Goal: Information Seeking & Learning: Learn about a topic

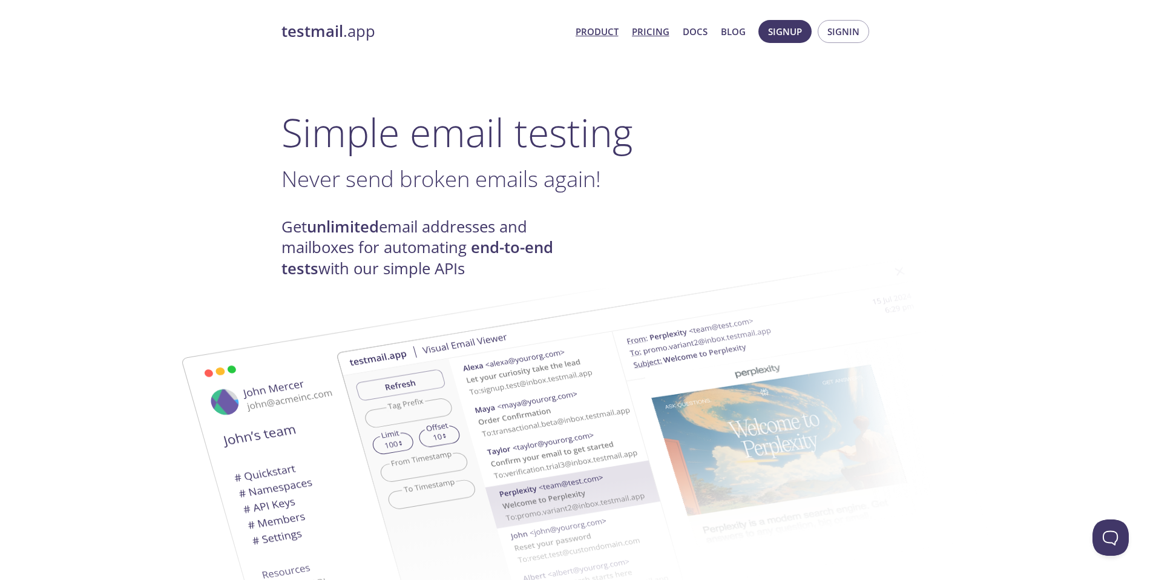
click at [655, 33] on link "Pricing" at bounding box center [651, 32] width 38 height 16
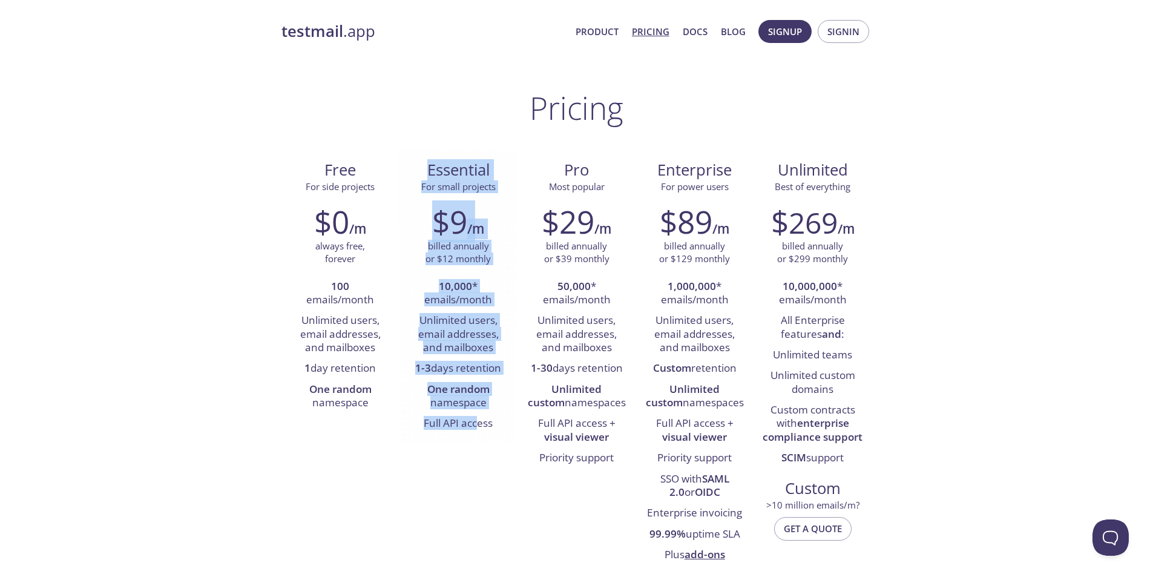
drag, startPoint x: 428, startPoint y: 169, endPoint x: 479, endPoint y: 425, distance: 261.1
click at [479, 425] on div "Essential For small projects $9 /m billed annually or $12 monthly 10,000 * emai…" at bounding box center [458, 296] width 118 height 292
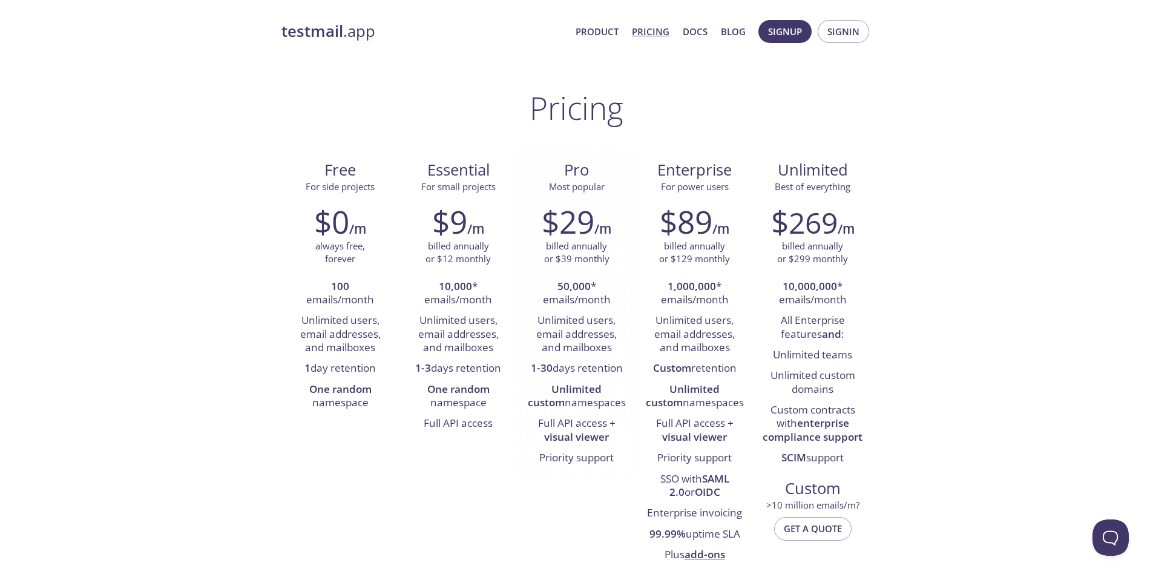
click at [572, 330] on li "Unlimited users, email addresses, and mailboxes" at bounding box center [576, 334] width 100 height 48
click at [564, 356] on li "Unlimited users, email addresses, and mailboxes" at bounding box center [576, 334] width 100 height 48
click at [560, 370] on li "1-30 days retention" at bounding box center [576, 368] width 100 height 21
drag, startPoint x: 556, startPoint y: 390, endPoint x: 586, endPoint y: 390, distance: 29.7
click at [586, 390] on strong "Unlimited custom" at bounding box center [565, 395] width 74 height 27
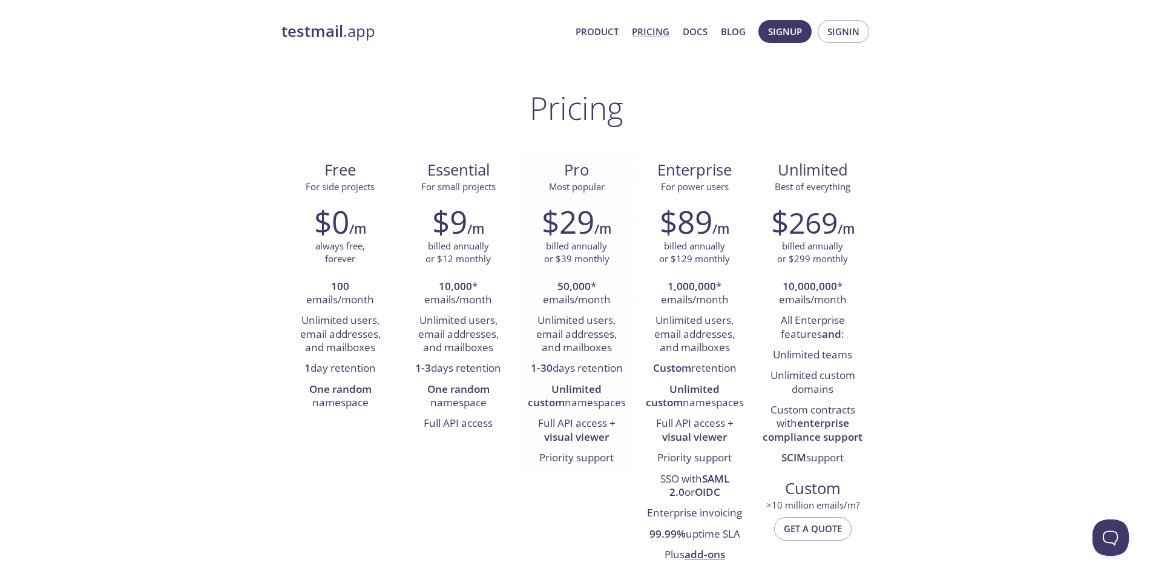
click at [597, 391] on strong "Unlimited custom" at bounding box center [565, 395] width 74 height 27
drag, startPoint x: 570, startPoint y: 405, endPoint x: 576, endPoint y: 404, distance: 6.1
click at [576, 404] on li "Unlimited custom namespaces" at bounding box center [576, 396] width 100 height 34
drag, startPoint x: 563, startPoint y: 425, endPoint x: 574, endPoint y: 424, distance: 11.6
click at [574, 424] on li "Full API access + visual viewer" at bounding box center [576, 430] width 100 height 34
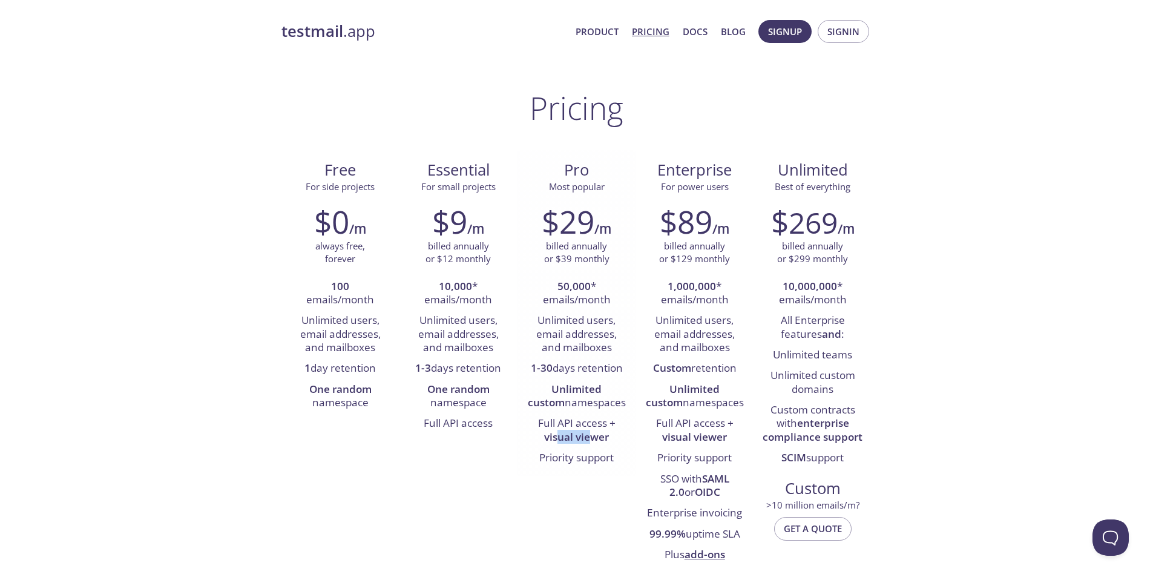
drag, startPoint x: 559, startPoint y: 438, endPoint x: 589, endPoint y: 436, distance: 30.3
click at [589, 436] on strong "visual viewer" at bounding box center [576, 437] width 65 height 14
drag, startPoint x: 566, startPoint y: 460, endPoint x: 584, endPoint y: 459, distance: 17.6
click at [584, 459] on li "Priority support" at bounding box center [576, 458] width 100 height 21
drag, startPoint x: 483, startPoint y: 403, endPoint x: 442, endPoint y: 394, distance: 41.5
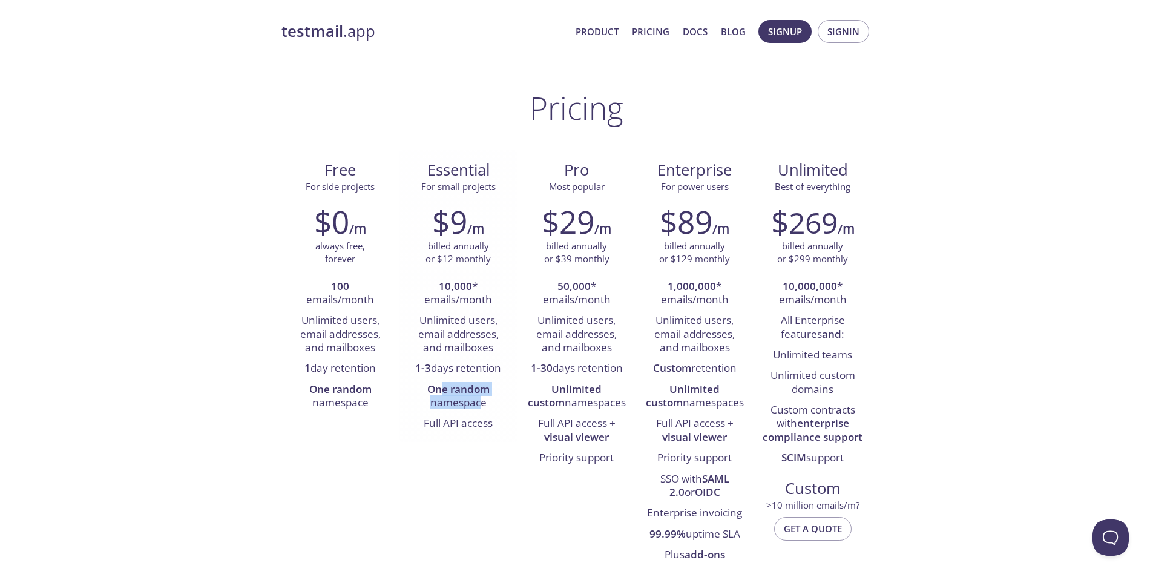
click at [443, 394] on li "One random namespace" at bounding box center [458, 396] width 100 height 34
click at [482, 404] on li "One random namespace" at bounding box center [458, 396] width 100 height 34
drag, startPoint x: 487, startPoint y: 401, endPoint x: 429, endPoint y: 388, distance: 59.6
click at [429, 388] on li "One random namespace" at bounding box center [458, 396] width 100 height 34
copy li "One random namespace"
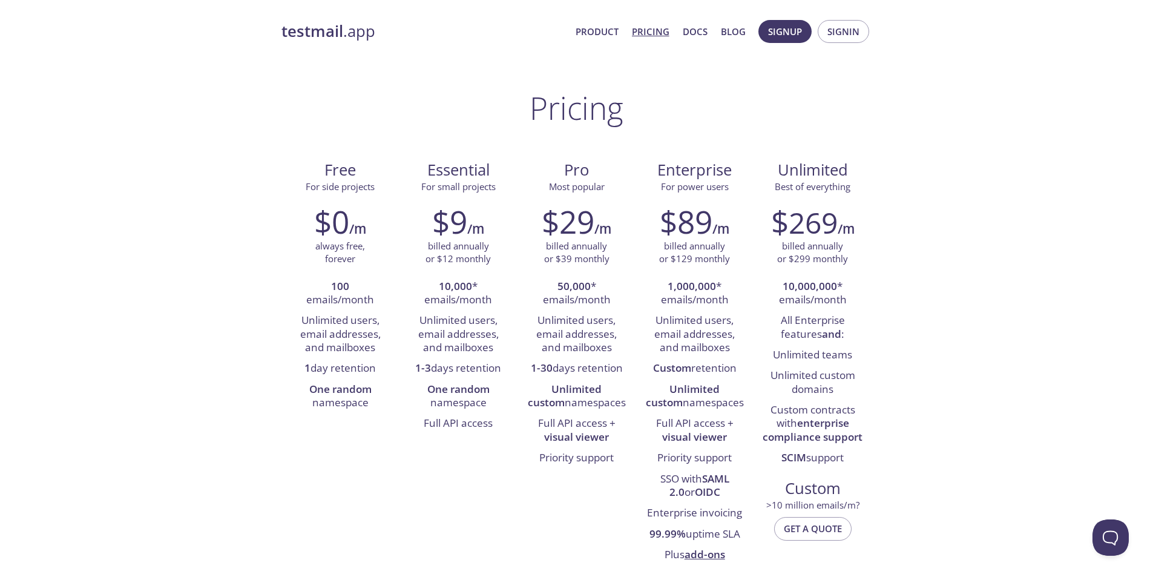
click at [702, 35] on link "Docs" at bounding box center [694, 32] width 25 height 16
click at [704, 33] on link "Docs" at bounding box center [694, 32] width 25 height 16
